Goal: Information Seeking & Learning: Learn about a topic

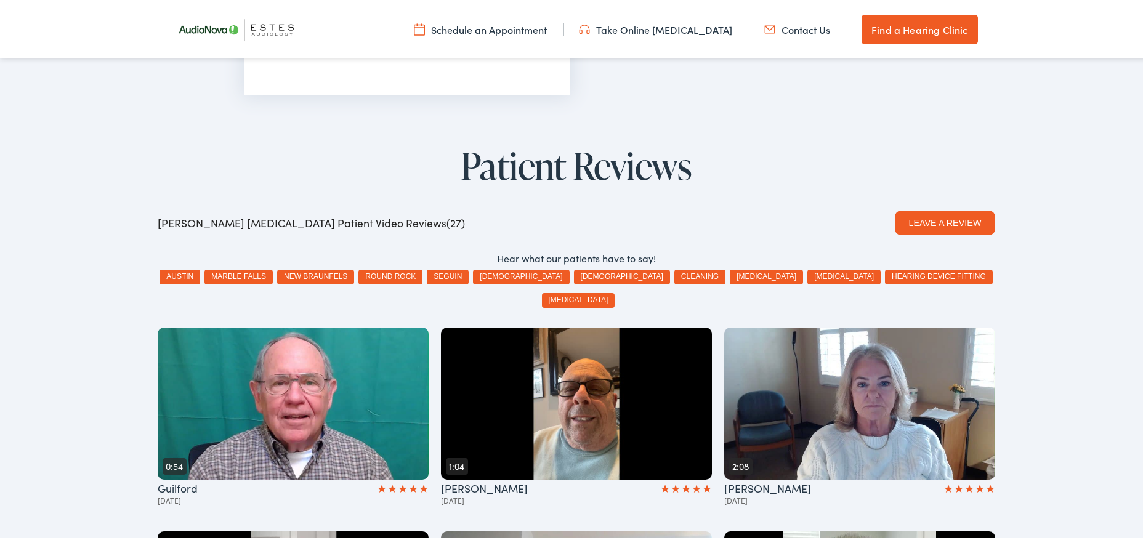
scroll to position [1848, 0]
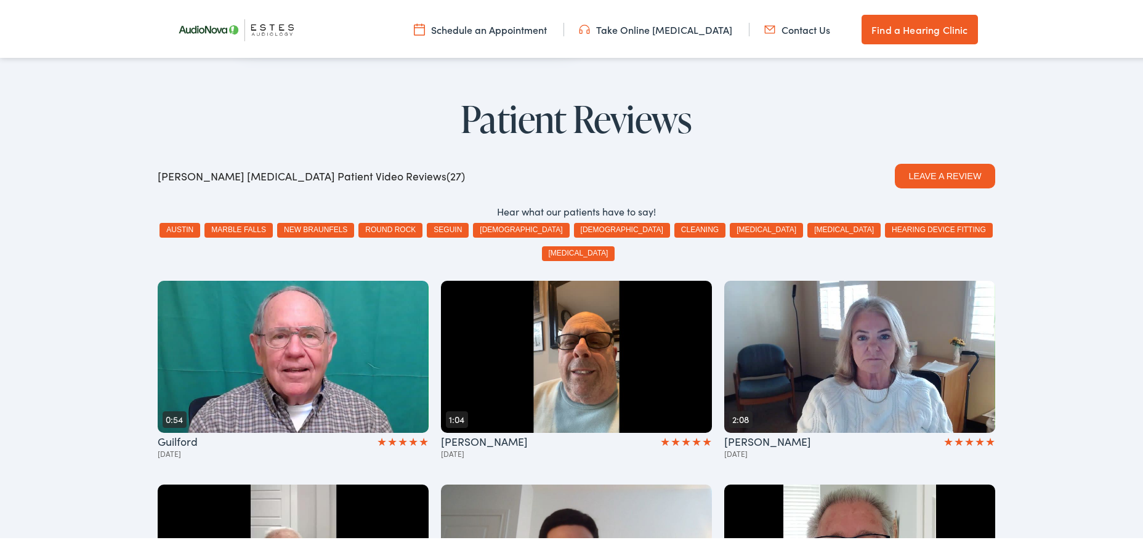
click at [199, 220] on button "austin" at bounding box center [180, 227] width 41 height 15
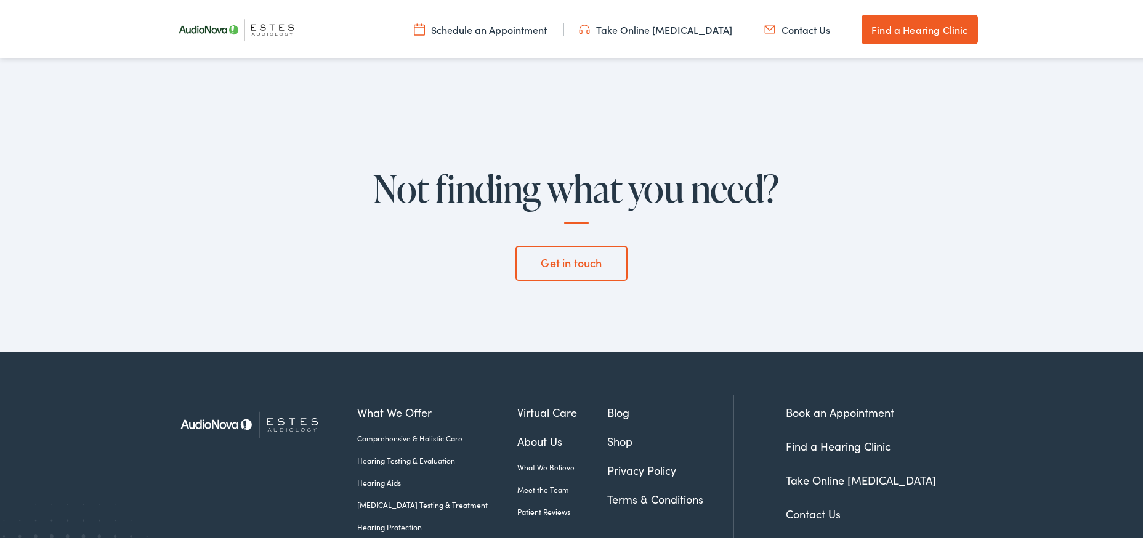
scroll to position [4250, 0]
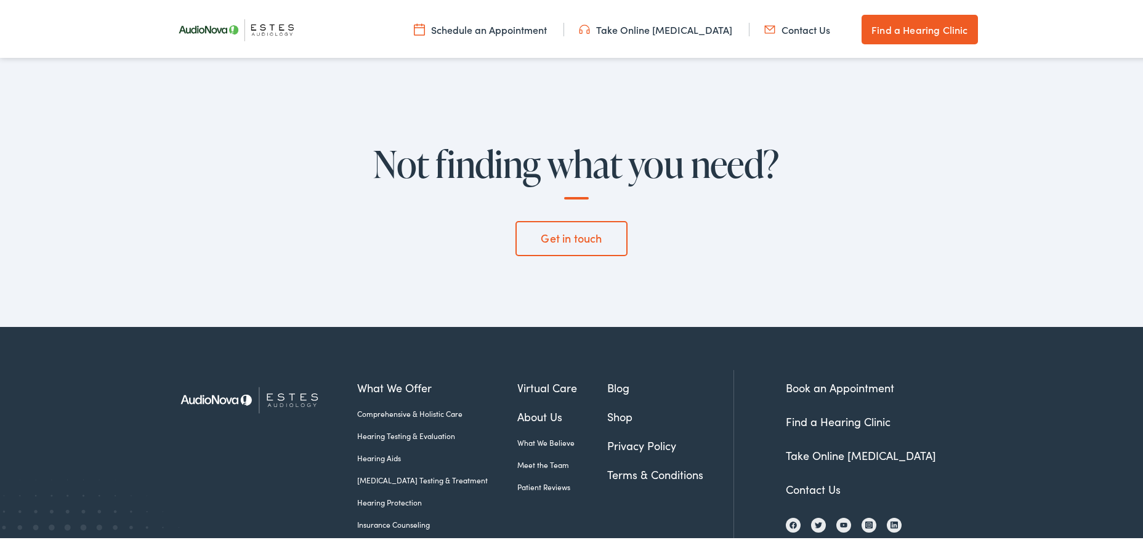
click at [531, 479] on link "Patient Reviews" at bounding box center [562, 484] width 90 height 11
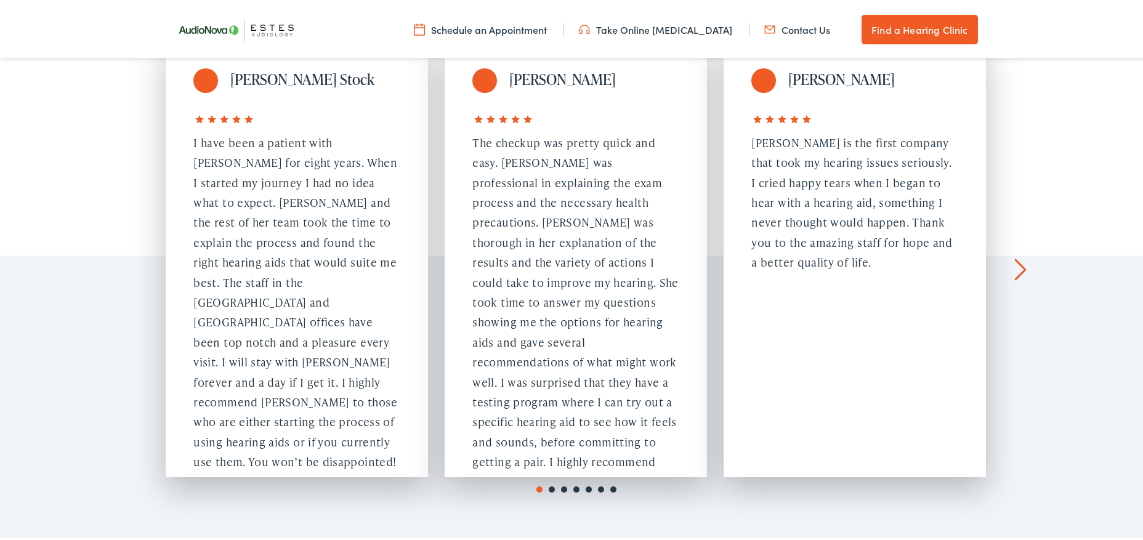
scroll to position [1232, 0]
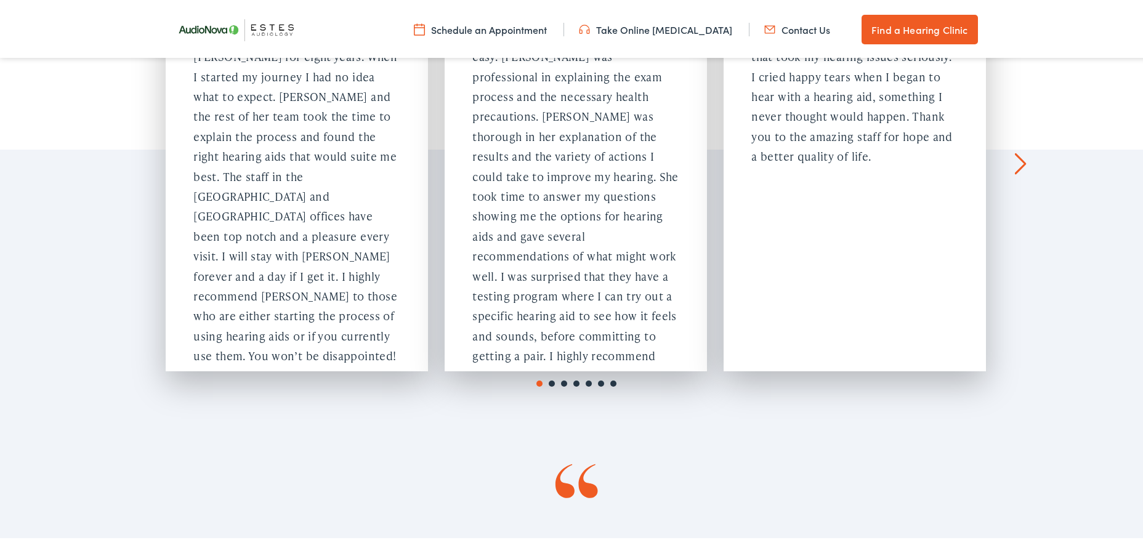
click at [1022, 100] on div "[PERSON_NAME] They were very polite and Courteous. Work area was clean and the …" at bounding box center [1134, 150] width 262 height 437
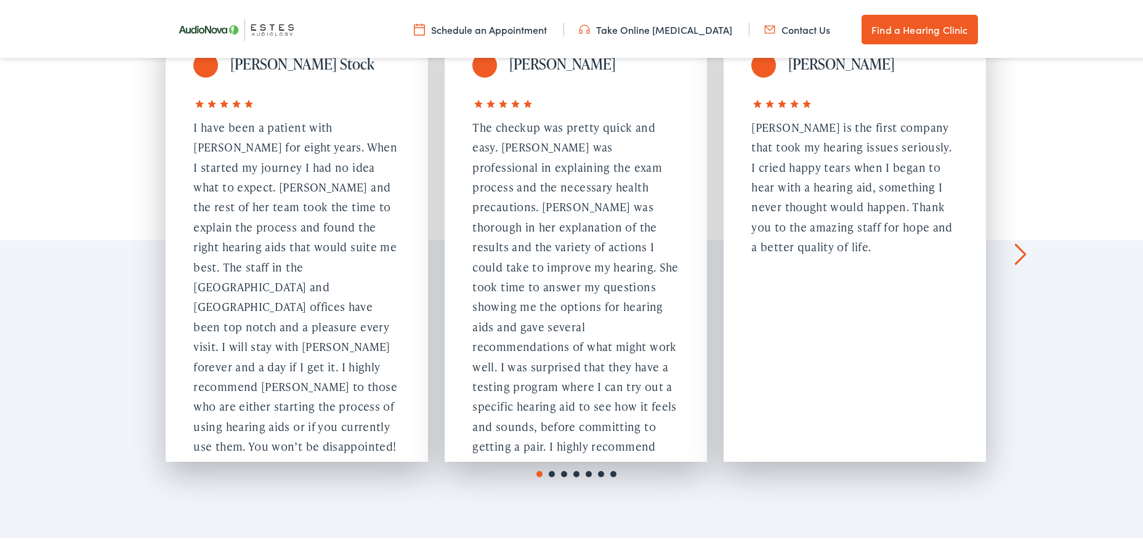
scroll to position [1109, 0]
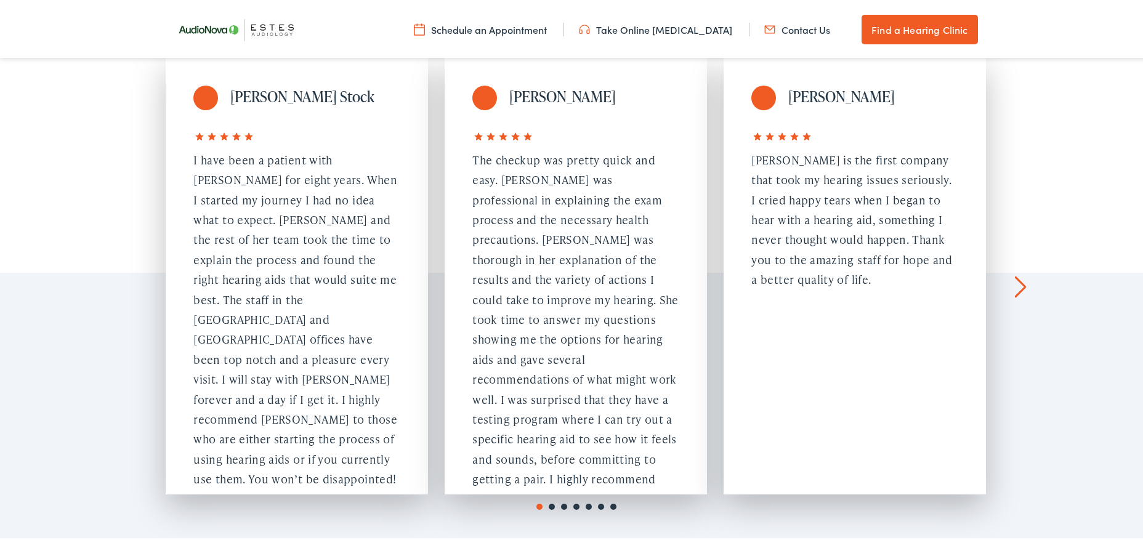
click at [1017, 273] on link "Next" at bounding box center [1020, 284] width 12 height 22
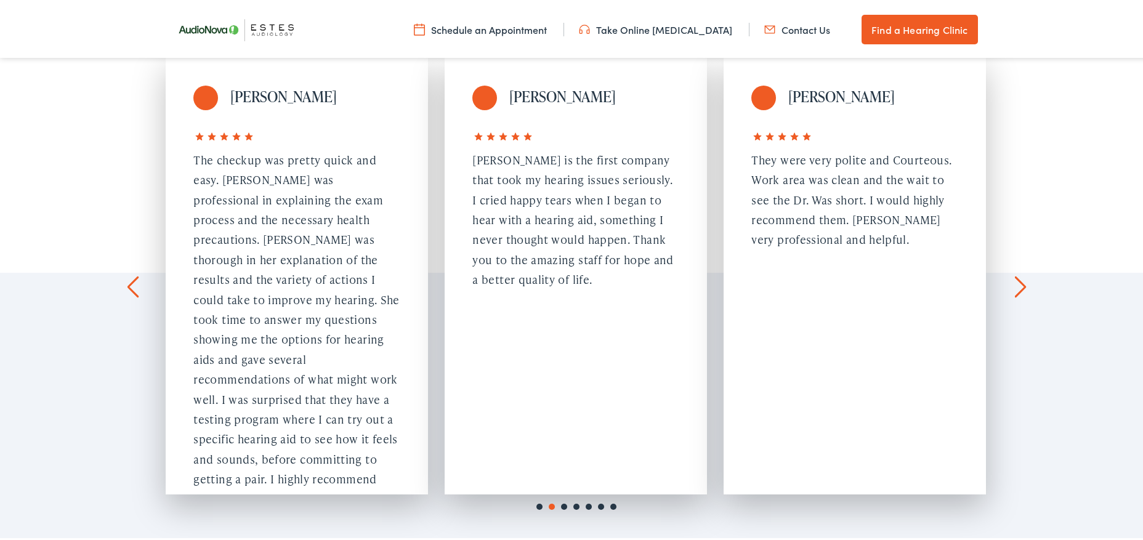
click at [1017, 273] on link "Next" at bounding box center [1020, 284] width 12 height 22
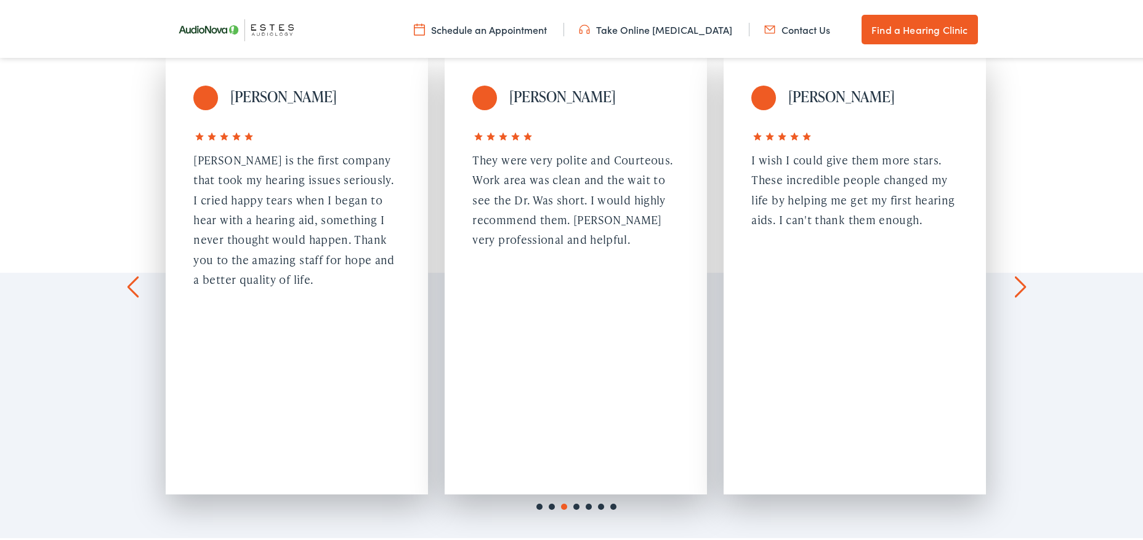
click at [1017, 273] on link "Next" at bounding box center [1020, 284] width 12 height 22
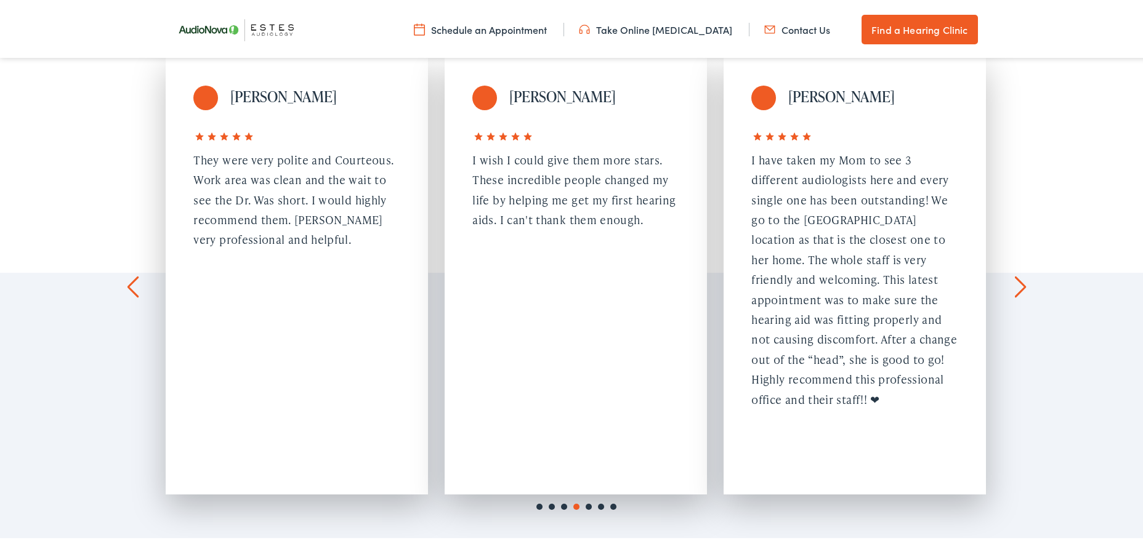
click at [1017, 273] on link "Next" at bounding box center [1020, 284] width 12 height 22
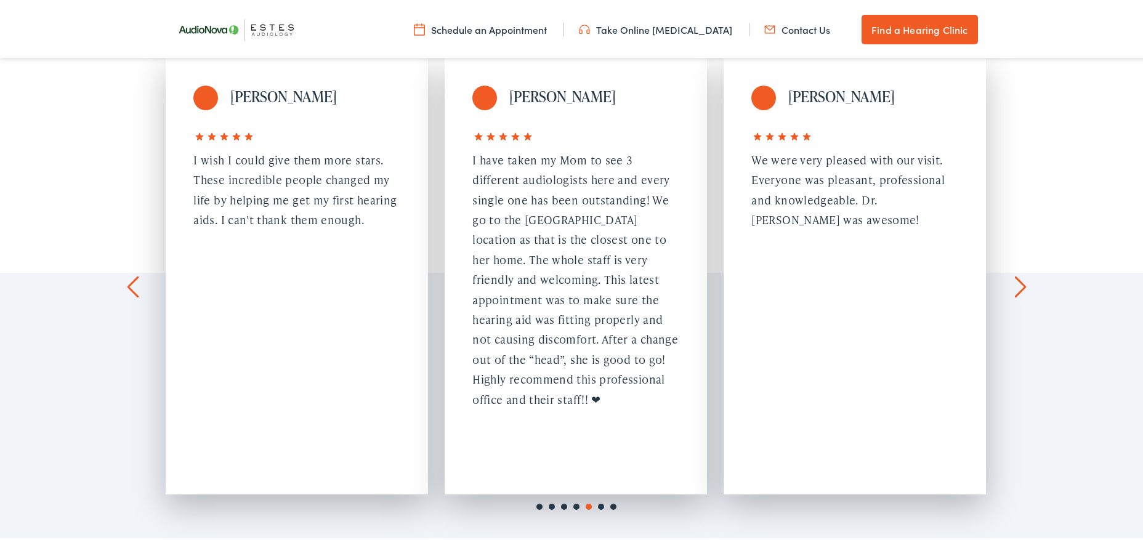
click at [1017, 273] on link "Next" at bounding box center [1020, 284] width 12 height 22
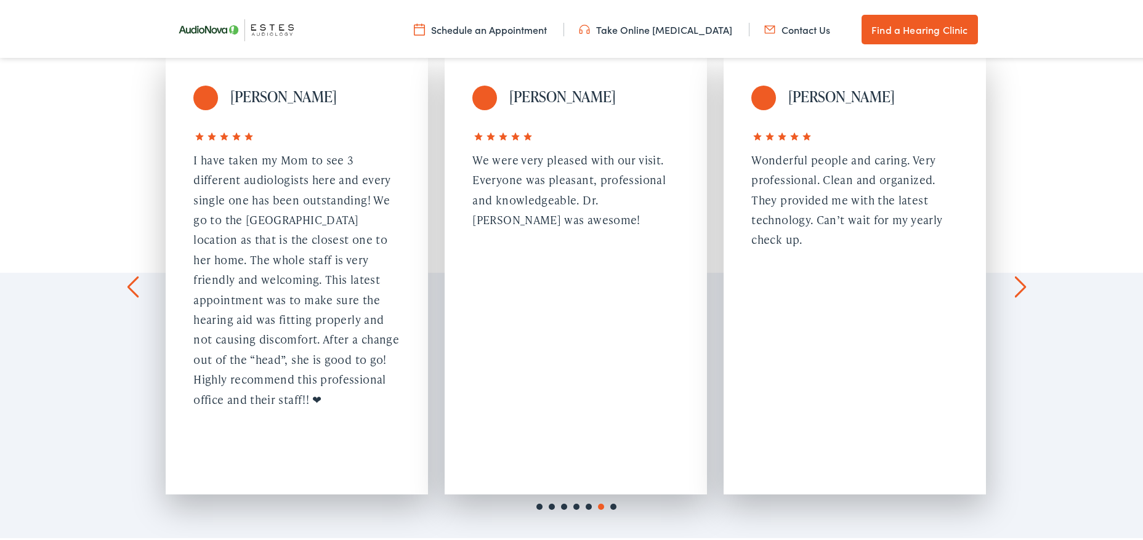
click at [1017, 273] on link "Next" at bounding box center [1020, 284] width 12 height 22
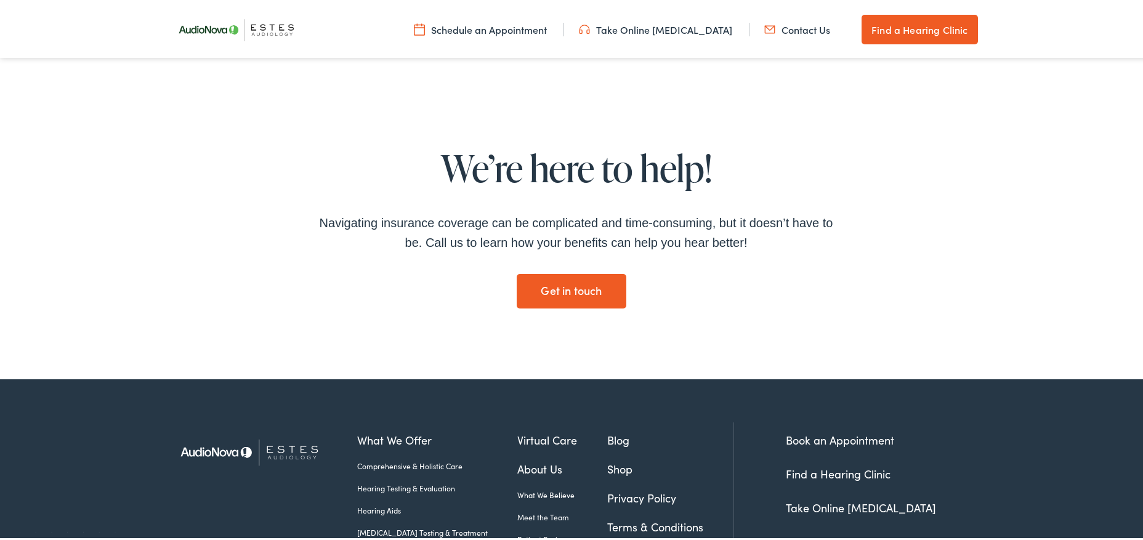
scroll to position [1971, 0]
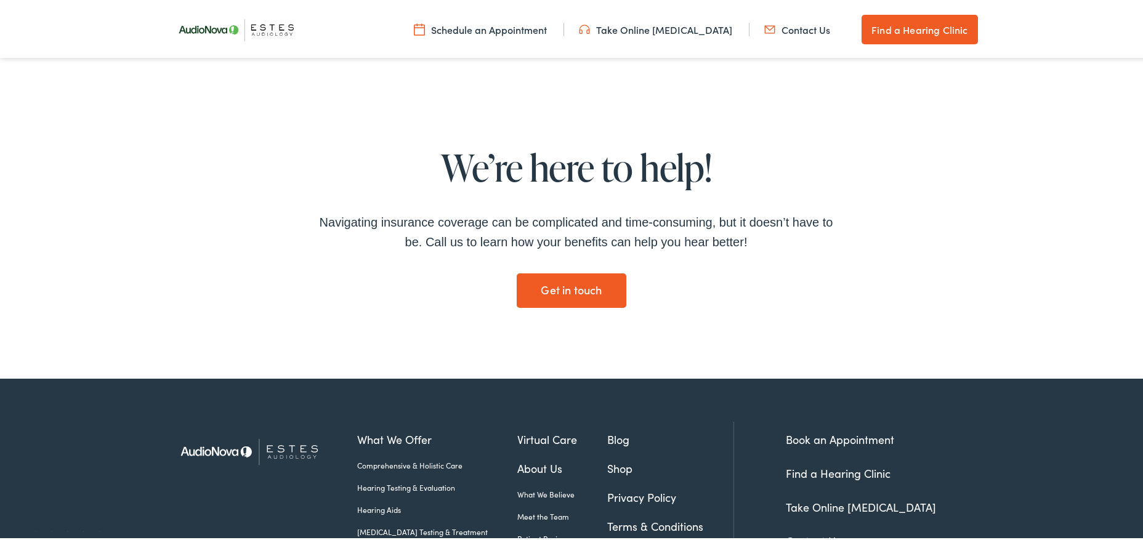
click at [520, 458] on link "About Us" at bounding box center [562, 466] width 90 height 17
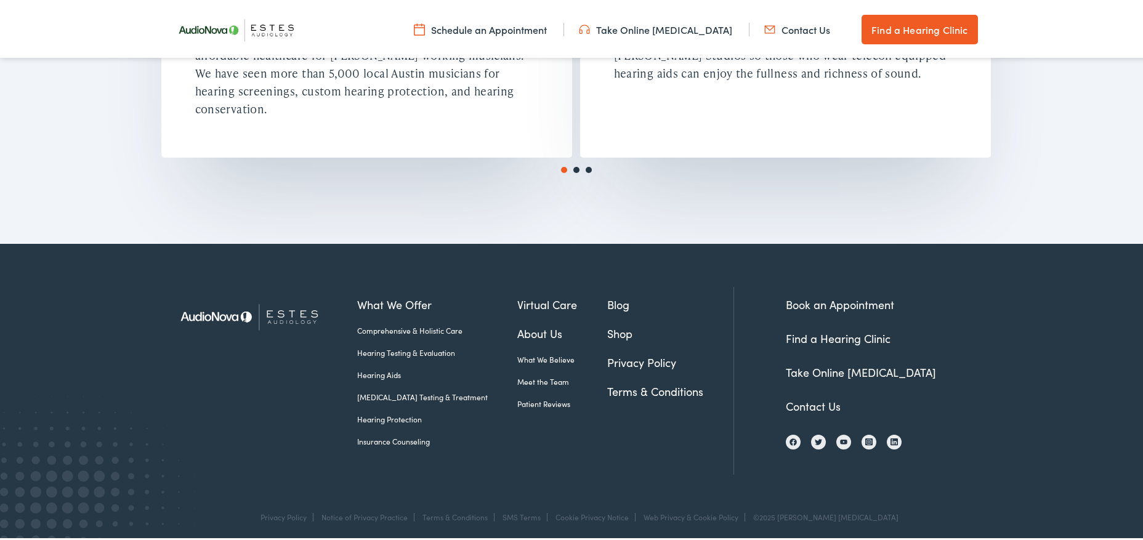
scroll to position [2279, 0]
click at [607, 293] on link "Blog" at bounding box center [670, 301] width 126 height 17
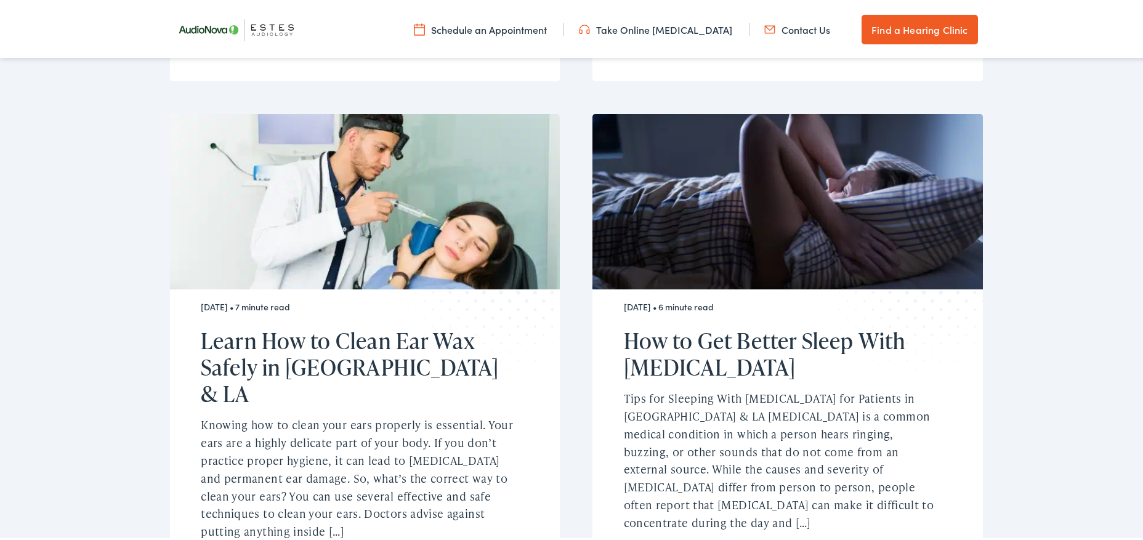
scroll to position [1786, 0]
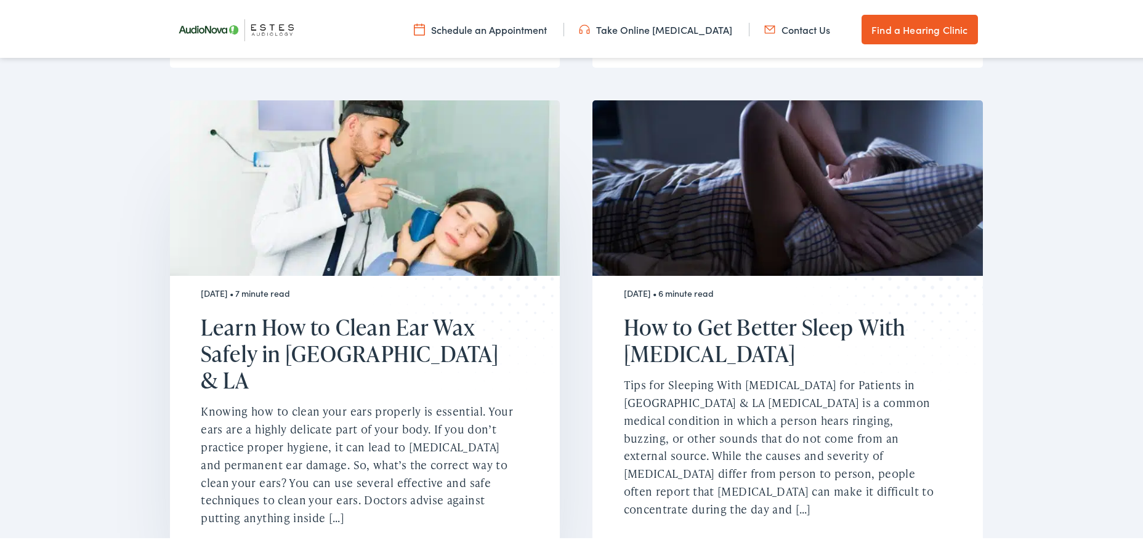
click at [312, 414] on p "Knowing how to clean your ears properly is essential. Your ears are a highly de…" at bounding box center [357, 462] width 312 height 124
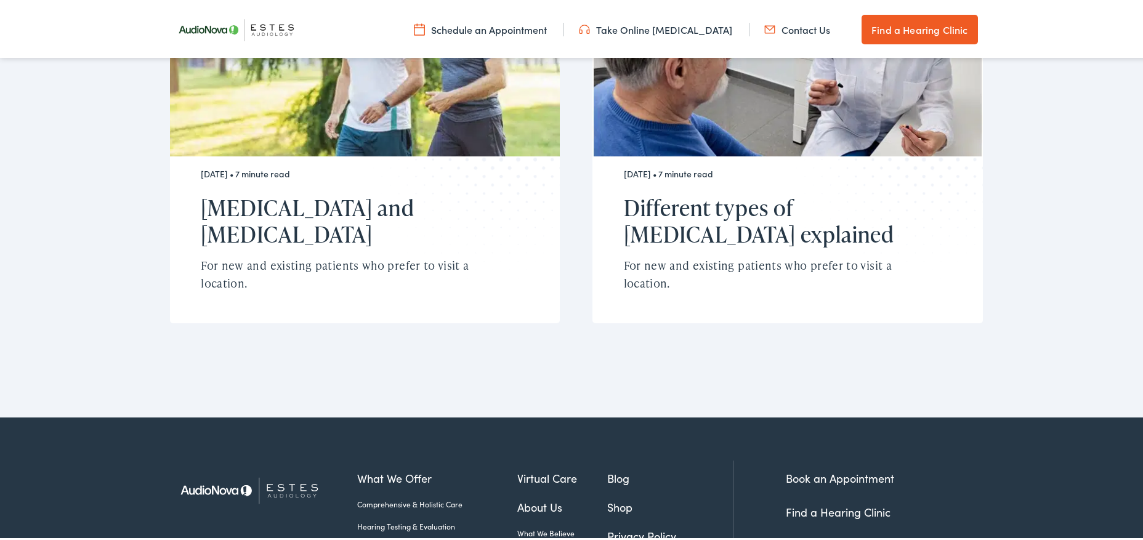
scroll to position [3880, 0]
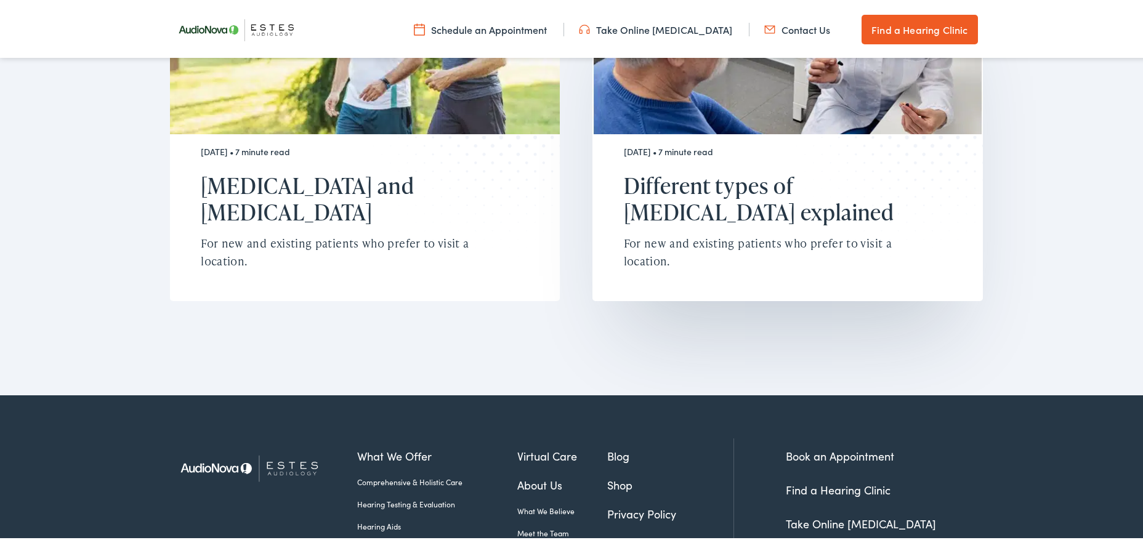
click at [738, 170] on h2 "Different types of [MEDICAL_DATA] explained" at bounding box center [780, 196] width 312 height 53
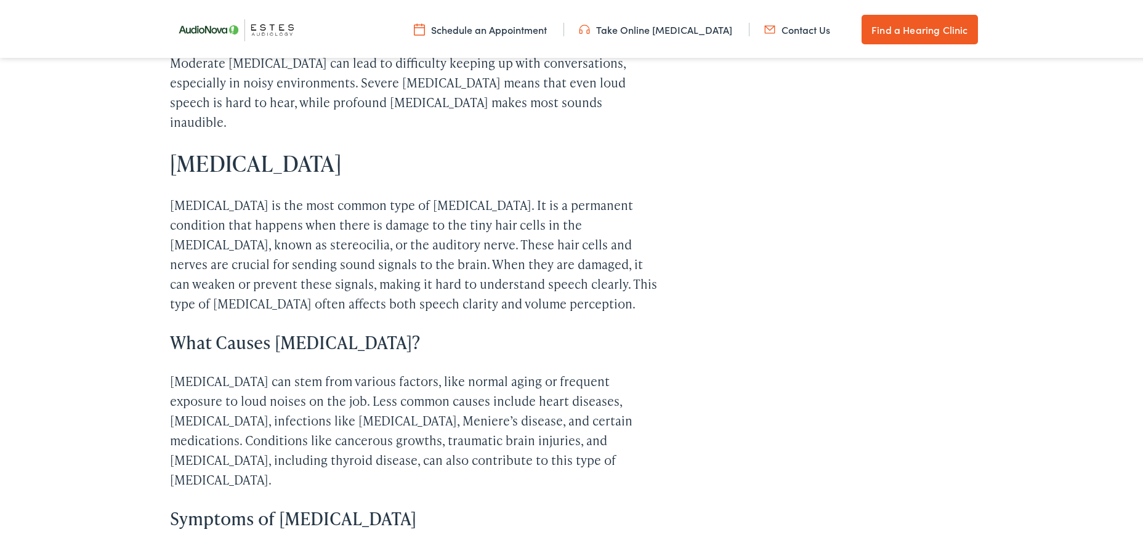
scroll to position [985, 0]
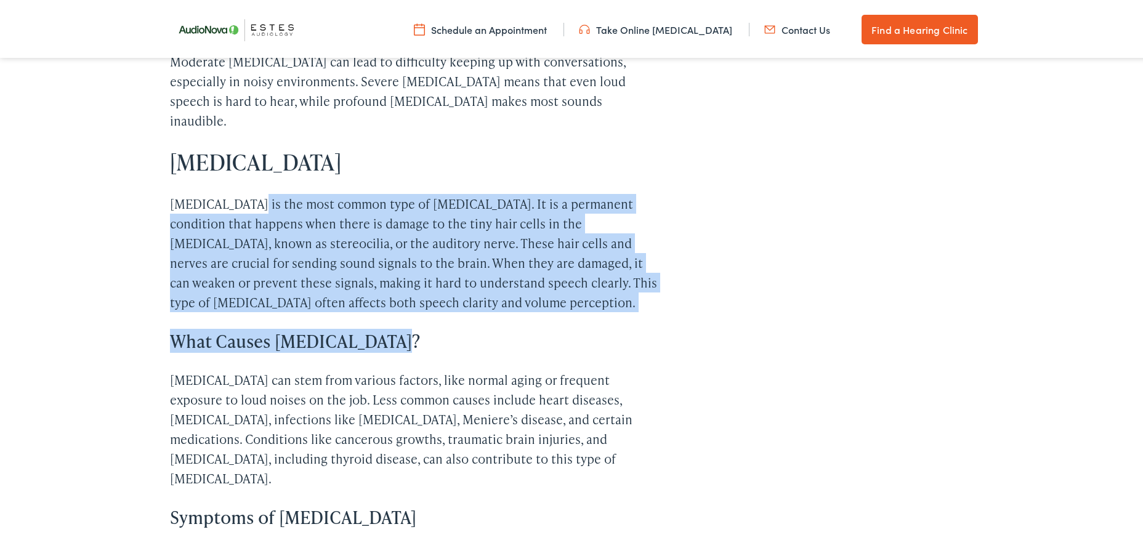
drag, startPoint x: 246, startPoint y: 159, endPoint x: 390, endPoint y: 275, distance: 184.8
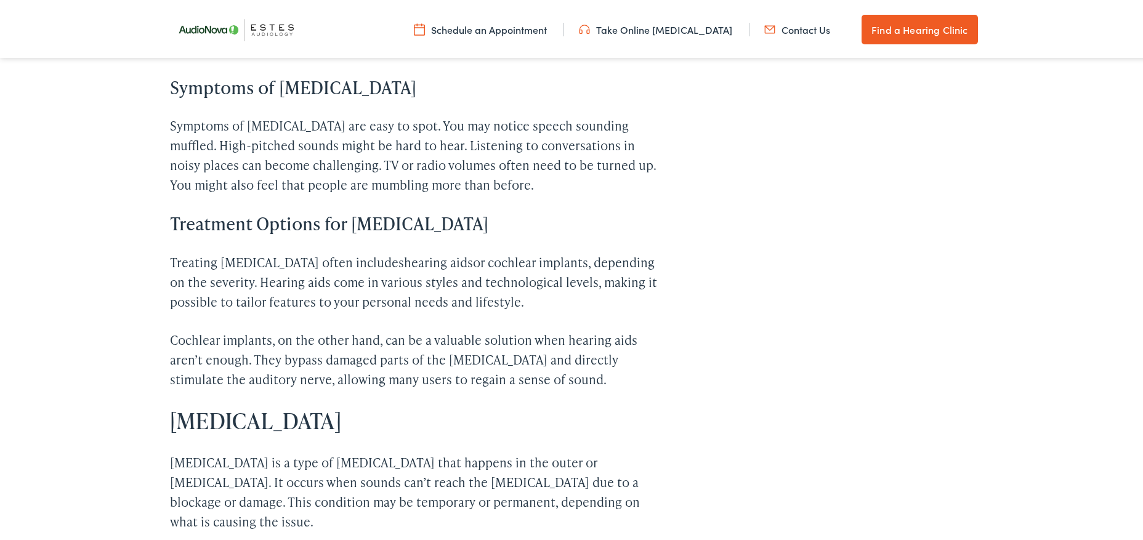
scroll to position [1417, 0]
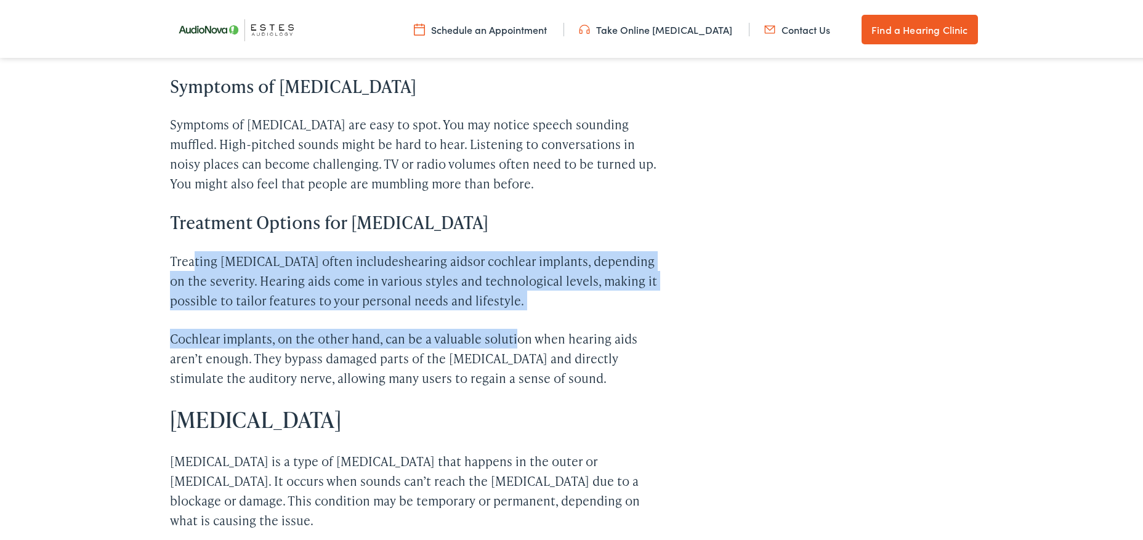
drag, startPoint x: 186, startPoint y: 193, endPoint x: 514, endPoint y: 252, distance: 332.8
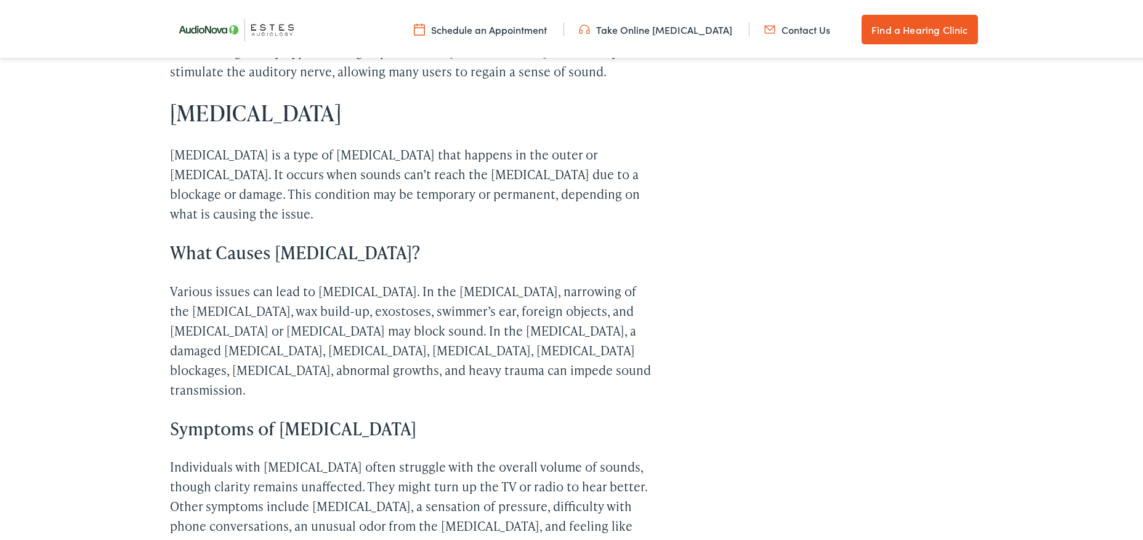
scroll to position [1725, 0]
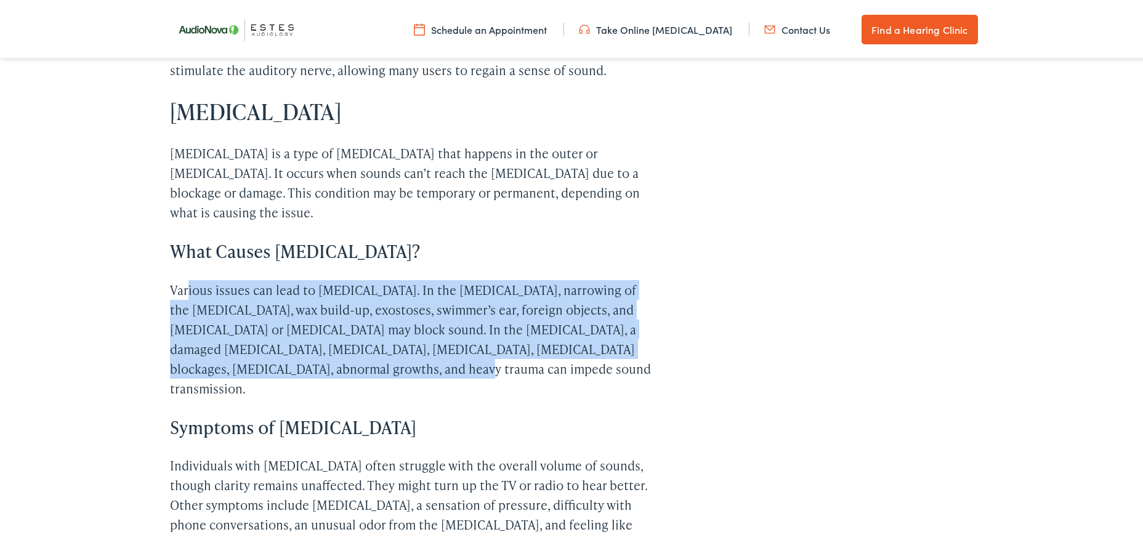
drag, startPoint x: 184, startPoint y: 206, endPoint x: 264, endPoint y: 273, distance: 104.1
click at [313, 283] on p "Various issues can lead to [MEDICAL_DATA]. In the [MEDICAL_DATA], narrowing of …" at bounding box center [414, 337] width 488 height 118
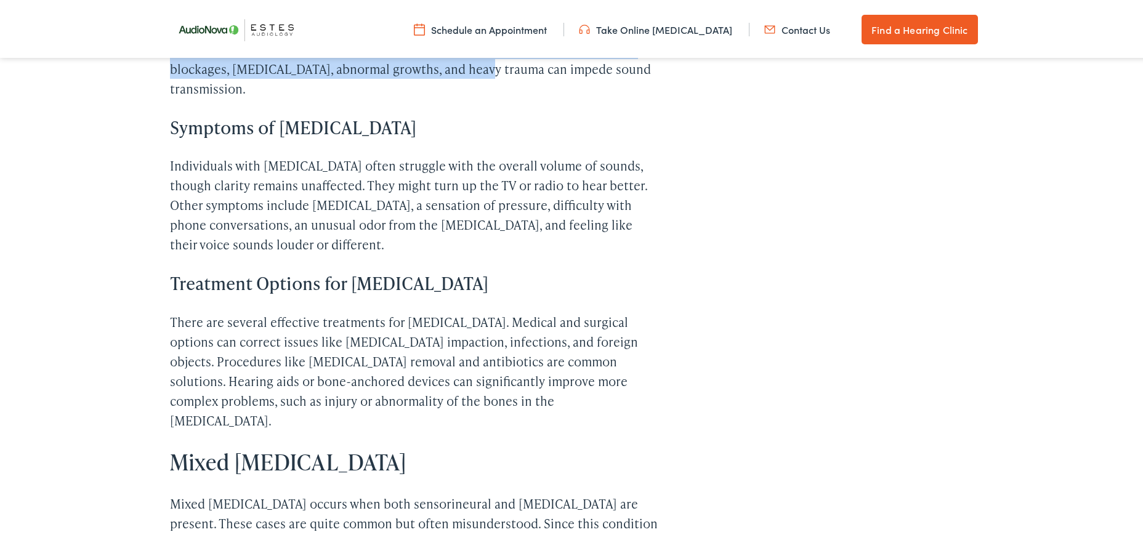
scroll to position [2217, 0]
